Goal: Check status: Check status

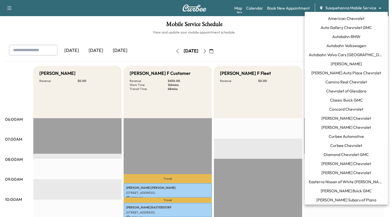
click at [343, 7] on body "Support Log Out Map Beta Calendar Book New Appointment Susquehanna Mobile Servi…" at bounding box center [196, 108] width 392 height 217
click at [352, 140] on li "Curbee Automotive" at bounding box center [346, 136] width 83 height 9
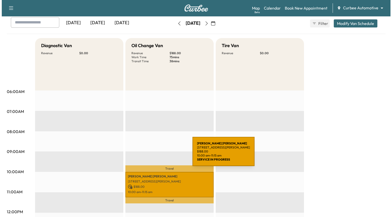
scroll to position [54, 0]
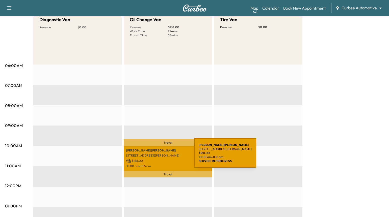
click at [156, 156] on p "[STREET_ADDRESS][PERSON_NAME]" at bounding box center [167, 156] width 83 height 4
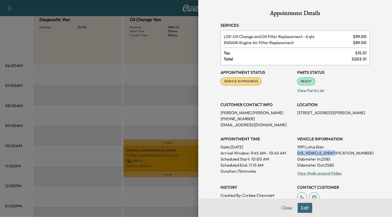
drag, startPoint x: 294, startPoint y: 154, endPoint x: 351, endPoint y: 152, distance: 57.1
click at [351, 152] on div "Appointment Status SERVICE IN PROGRESS Mark as Not Ready Parts Status READY Mar…" at bounding box center [295, 140] width 149 height 151
copy p "[US_VEHICLE_IDENTIFICATION_NUMBER]"
